Goal: Information Seeking & Learning: Learn about a topic

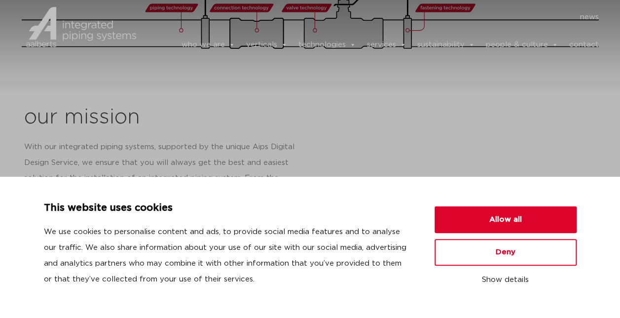
scroll to position [394, 0]
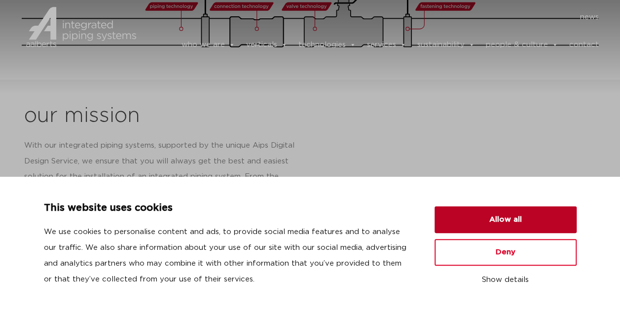
click at [507, 221] on button "Allow all" at bounding box center [505, 219] width 142 height 27
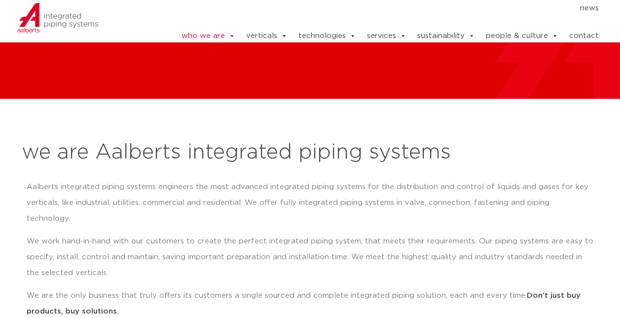
scroll to position [0, 0]
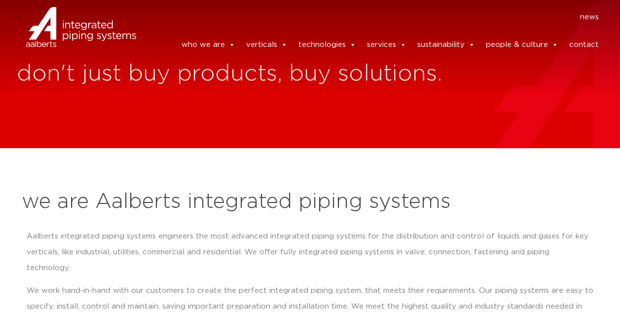
click at [588, 36] on link "contact" at bounding box center [583, 45] width 30 height 20
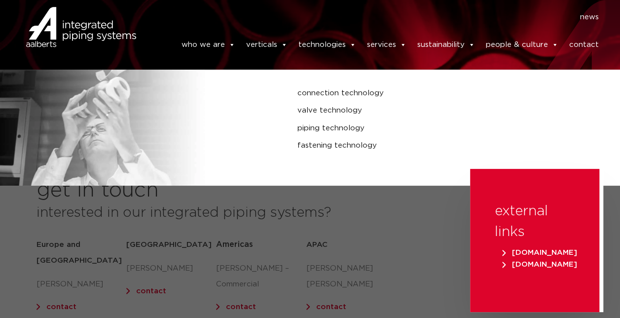
click at [346, 40] on link "technologies" at bounding box center [327, 45] width 58 height 20
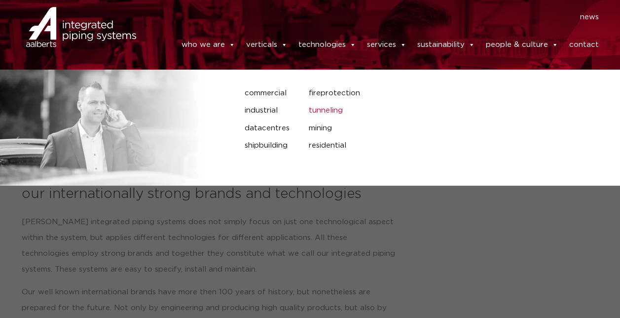
click at [338, 108] on link "tunneling" at bounding box center [396, 110] width 177 height 13
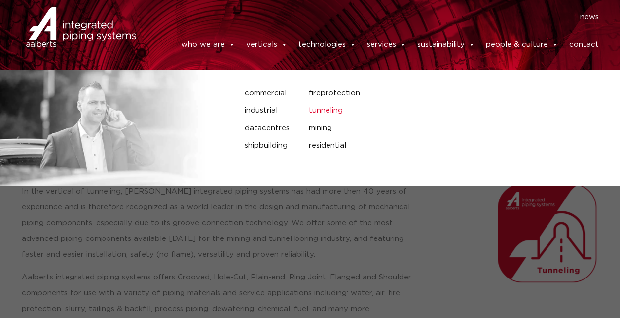
click at [332, 109] on link "tunneling" at bounding box center [396, 110] width 177 height 13
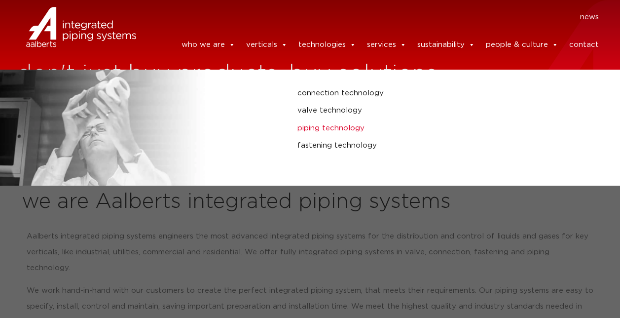
click at [353, 123] on link "piping technology" at bounding box center [413, 128] width 233 height 13
